Goal: Information Seeking & Learning: Learn about a topic

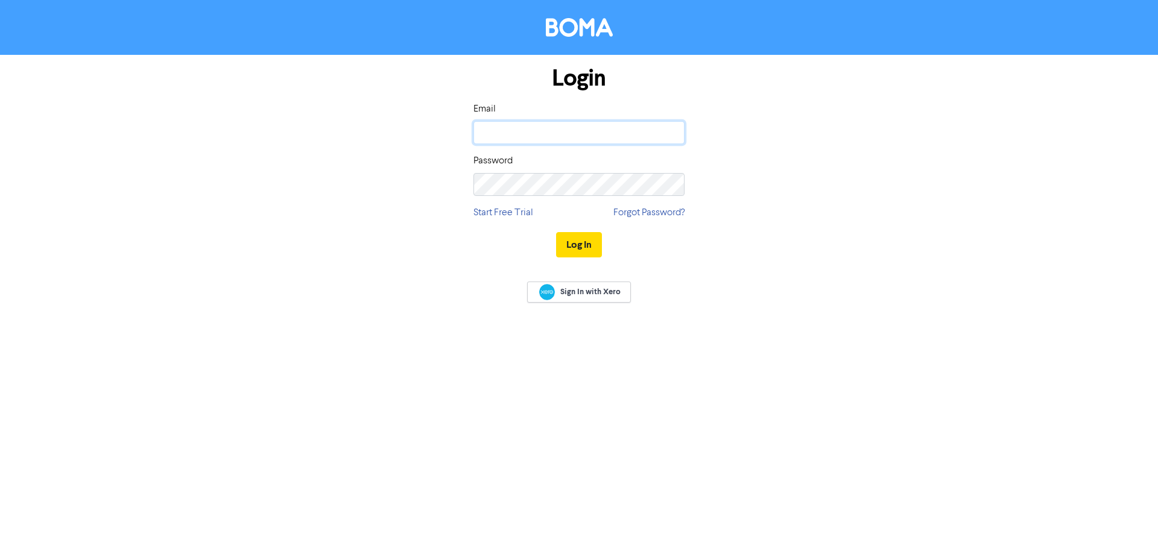
click at [540, 136] on input "email" at bounding box center [578, 132] width 211 height 23
type input "[PERSON_NAME][EMAIL_ADDRESS][DOMAIN_NAME]"
click at [556, 232] on button "Log In" at bounding box center [579, 244] width 46 height 25
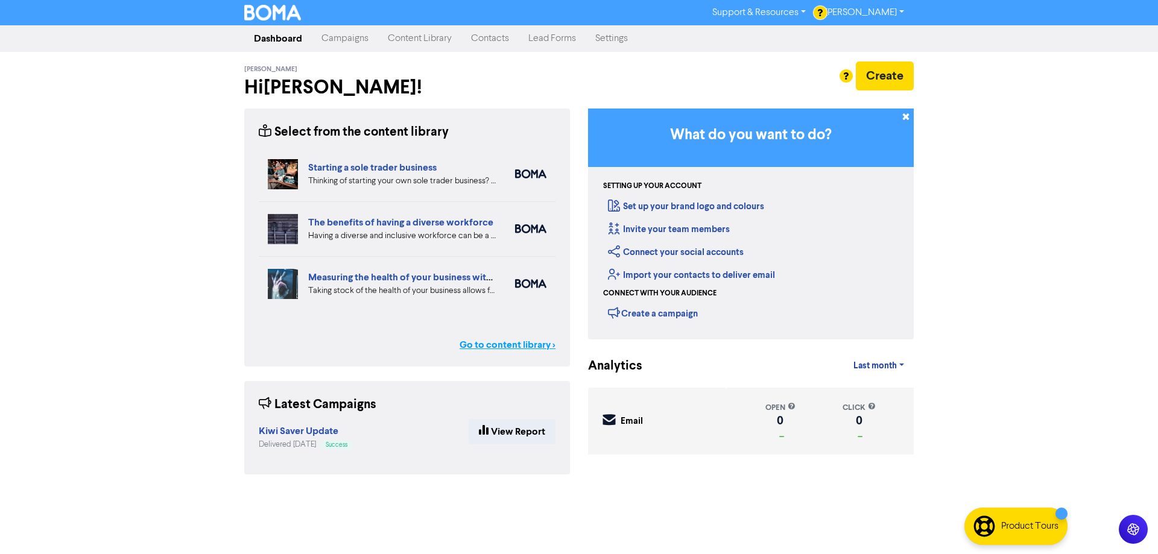
click at [492, 344] on link "Go to content library >" at bounding box center [507, 345] width 96 height 14
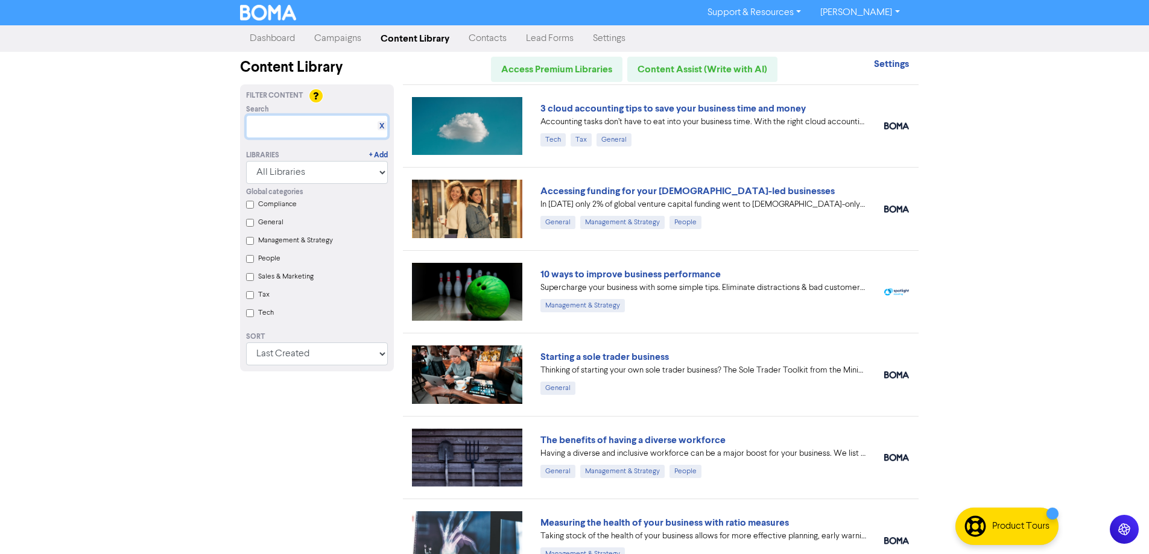
click at [264, 127] on input "text" at bounding box center [317, 126] width 142 height 23
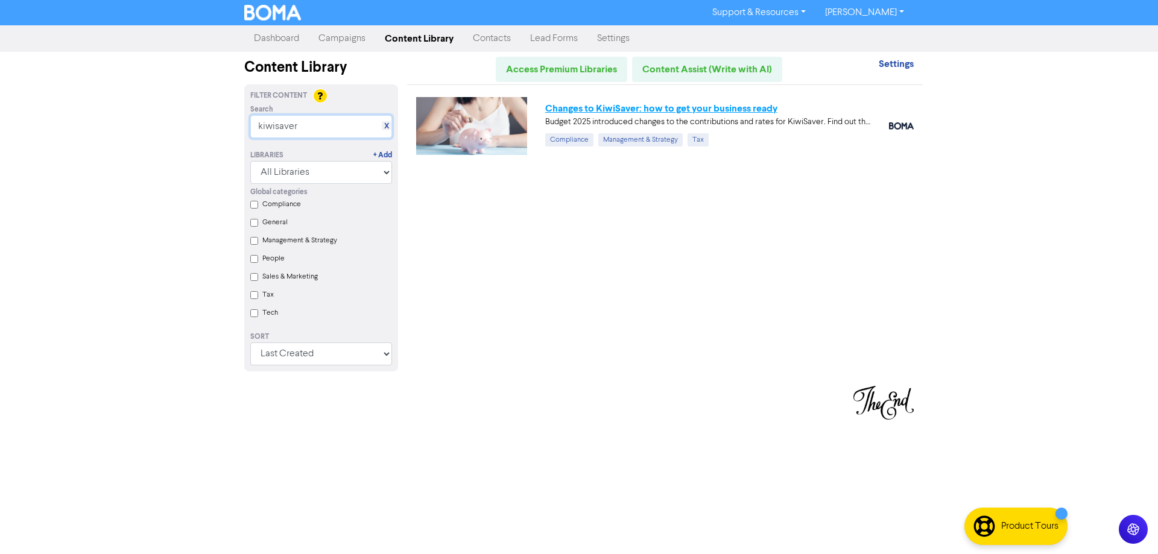
type input "kiwisaver"
click at [620, 111] on link "Changes to KiwiSaver: how to get your business ready" at bounding box center [661, 109] width 232 height 12
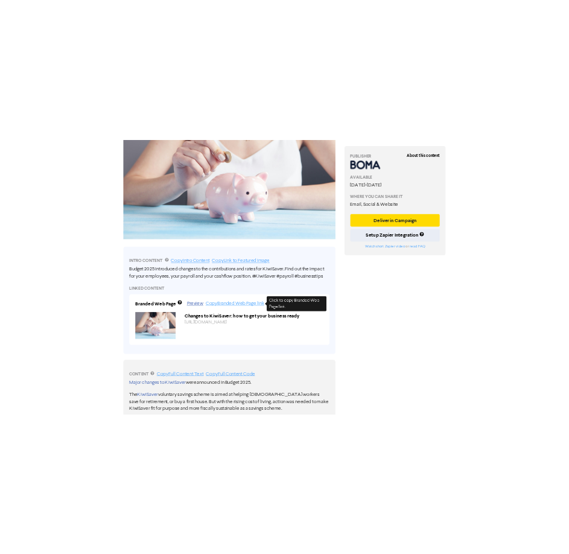
scroll to position [362, 0]
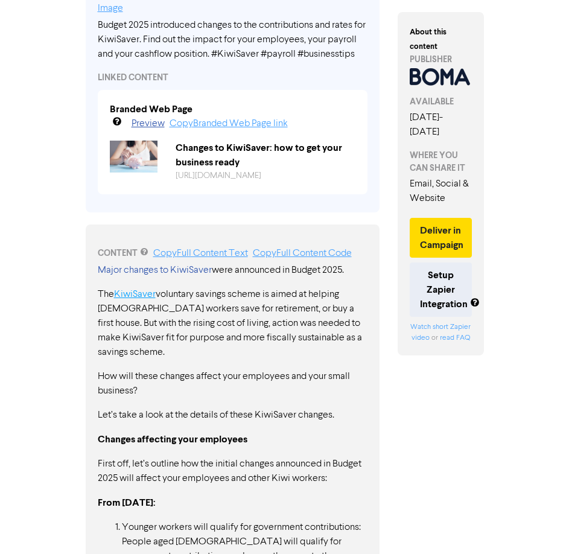
click at [124, 299] on link "KiwiSaver" at bounding box center [135, 294] width 42 height 10
